Goal: Browse casually

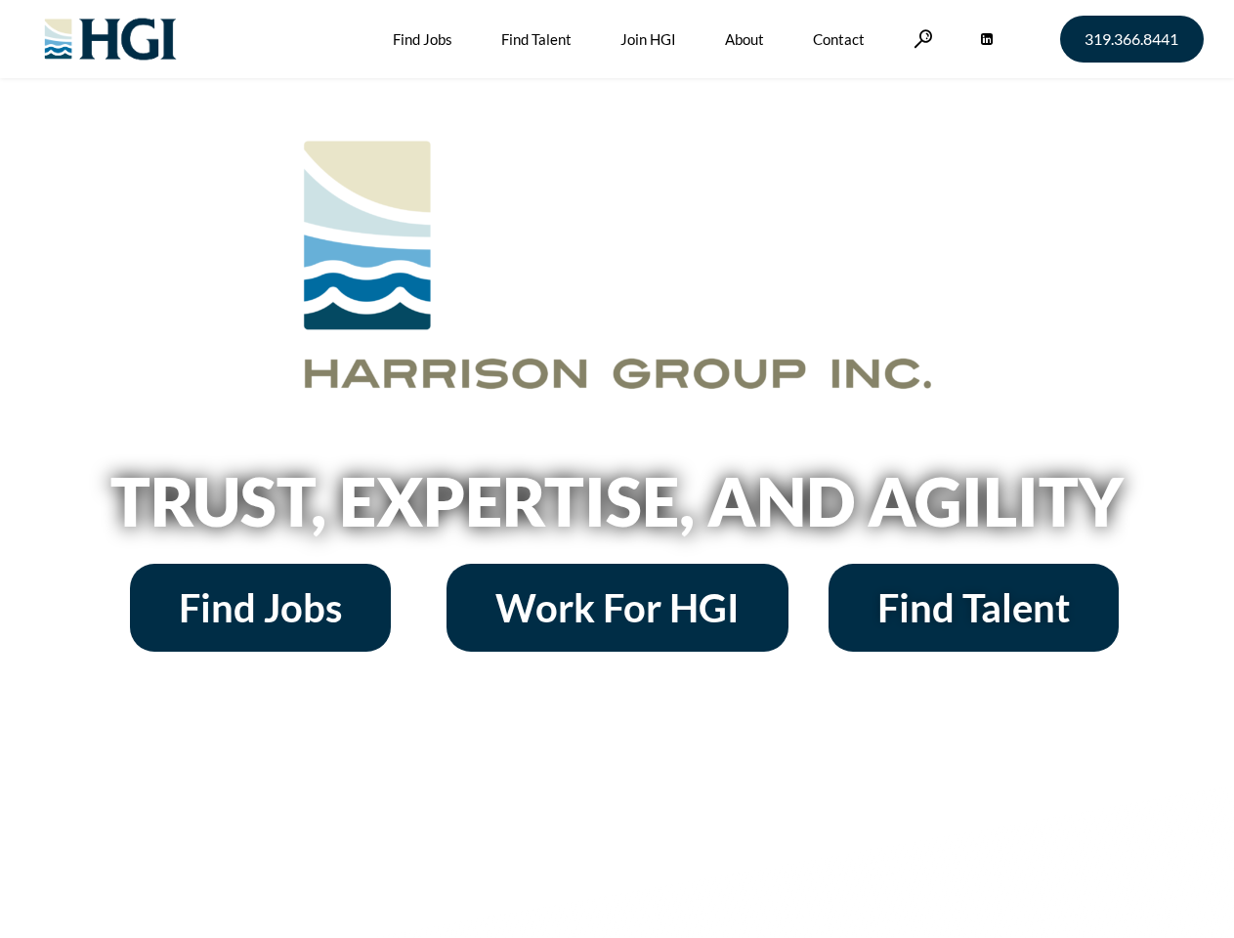
click at [617, 469] on h2 "Trust, Expertise, and Agility" at bounding box center [618, 501] width 1114 height 66
click at [921, 38] on link at bounding box center [924, 38] width 20 height 19
click at [617, 508] on h2 "Trust, Expertise, and Agility" at bounding box center [618, 501] width 1114 height 66
click at [617, 469] on h2 "Trust, Expertise, and Agility" at bounding box center [618, 501] width 1114 height 66
click at [921, 38] on link at bounding box center [924, 38] width 20 height 19
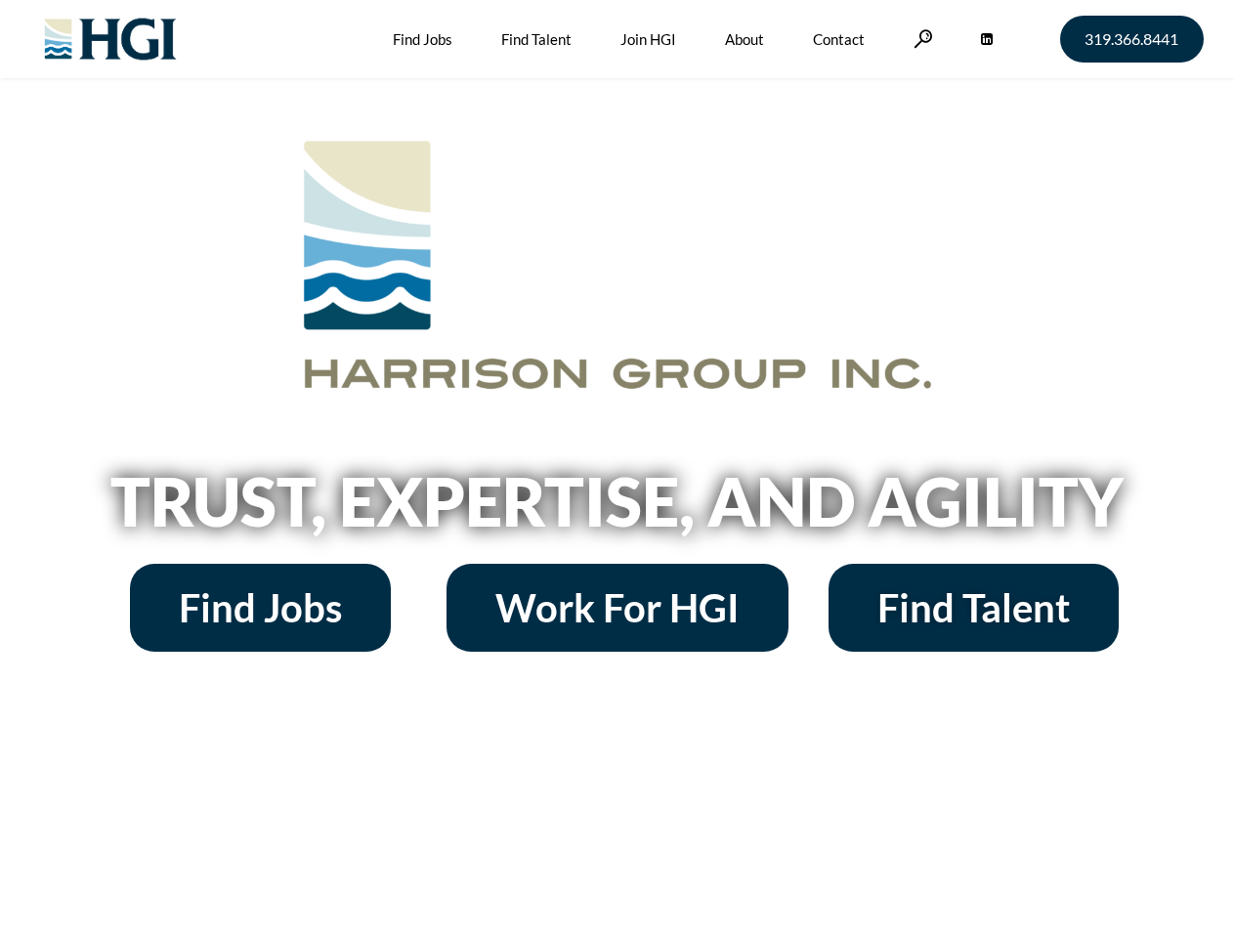
click at [617, 508] on h2 "Trust, Expertise, and Agility" at bounding box center [618, 501] width 1114 height 66
